Goal: Information Seeking & Learning: Learn about a topic

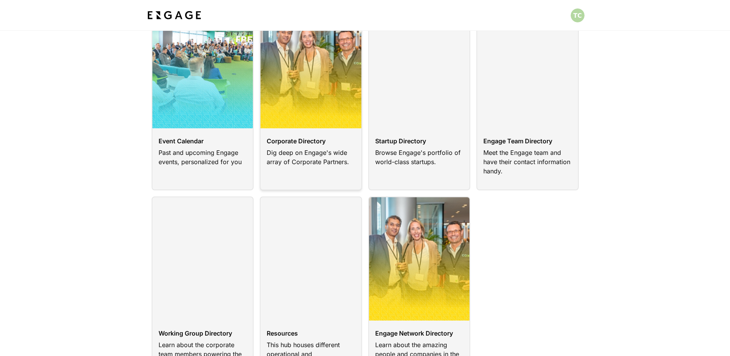
scroll to position [77, 0]
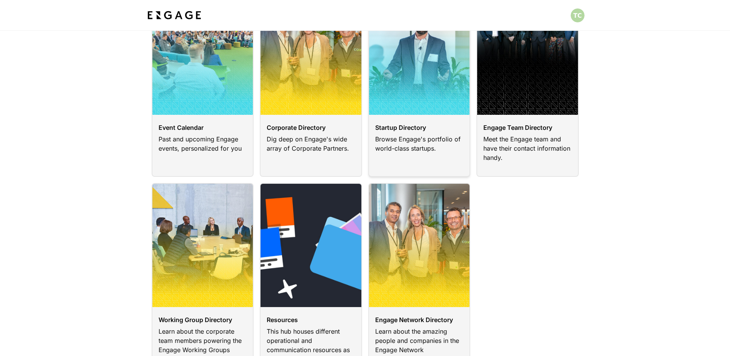
click at [434, 123] on link at bounding box center [419, 84] width 102 height 186
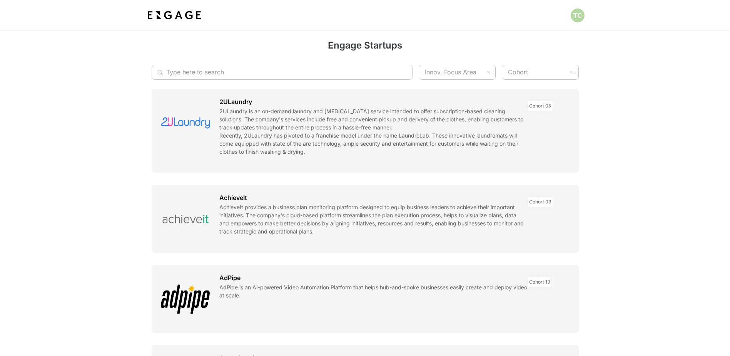
click at [223, 70] on input "Type here to search" at bounding box center [278, 72] width 224 height 15
type input "blue frontier"
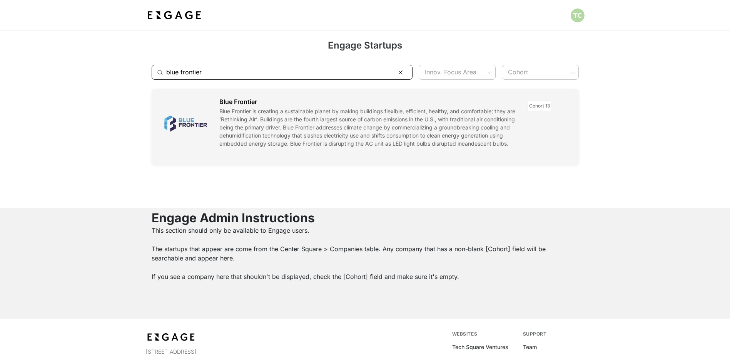
click at [180, 122] on link at bounding box center [365, 126] width 427 height 75
